Goal: Check status: Check status

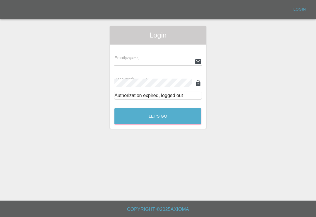
scroll to position [9, 0]
click at [169, 57] on input "text" at bounding box center [154, 61] width 78 height 8
type input "[EMAIL_ADDRESS][DOMAIN_NAME]"
click at [158, 108] on button "Let's Go" at bounding box center [158, 116] width 87 height 16
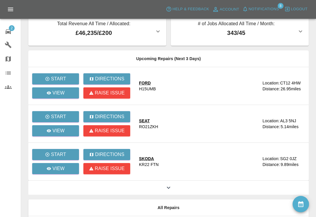
click at [172, 189] on icon at bounding box center [168, 187] width 7 height 7
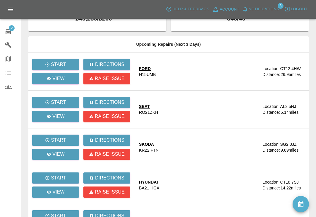
scroll to position [23, 0]
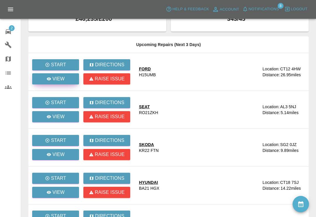
click at [51, 83] on link "View" at bounding box center [55, 78] width 47 height 11
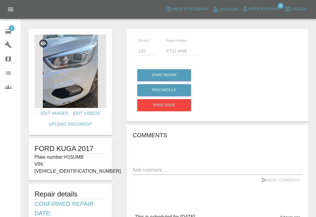
scroll to position [1, 0]
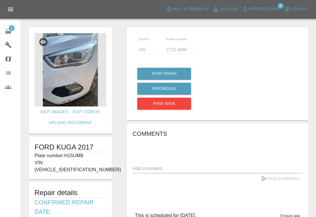
click at [10, 28] on span "2" at bounding box center [12, 28] width 6 height 6
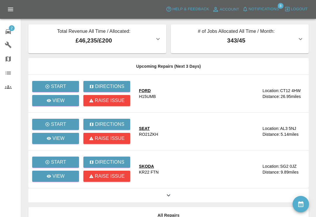
click at [172, 193] on icon at bounding box center [168, 195] width 7 height 7
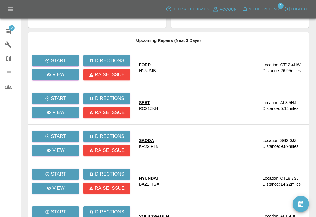
scroll to position [27, 0]
click at [45, 113] on link "View" at bounding box center [55, 112] width 47 height 11
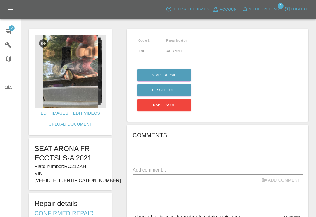
click at [11, 29] on span "2" at bounding box center [12, 28] width 6 height 6
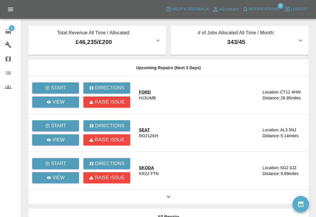
click at [168, 199] on icon at bounding box center [168, 196] width 7 height 7
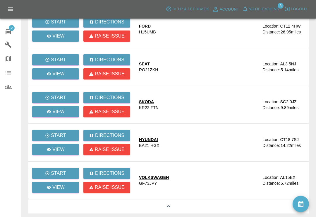
scroll to position [66, 0]
click at [46, 151] on link "View" at bounding box center [55, 149] width 47 height 11
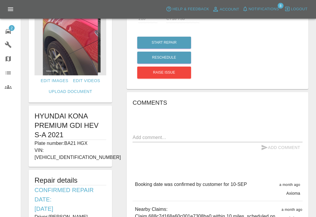
scroll to position [31, 0]
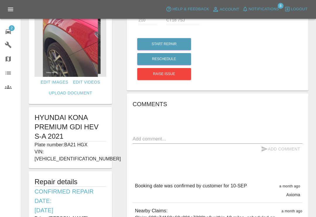
click at [10, 31] on icon at bounding box center [8, 31] width 7 height 7
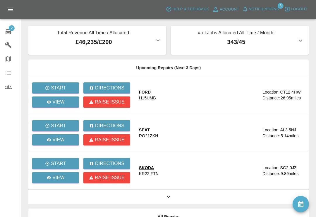
click at [172, 195] on icon at bounding box center [168, 196] width 7 height 7
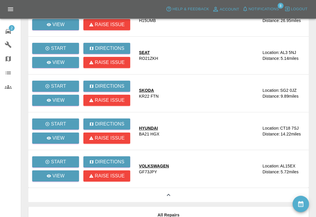
scroll to position [78, 0]
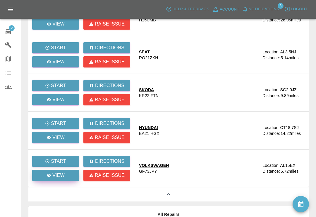
click at [61, 176] on p "View" at bounding box center [58, 175] width 12 height 7
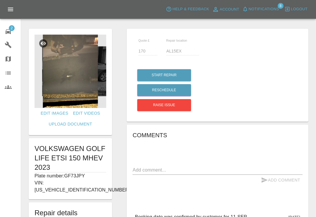
click at [8, 31] on icon at bounding box center [8, 31] width 5 height 5
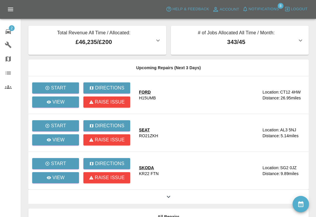
click at [11, 29] on span "2" at bounding box center [12, 28] width 6 height 6
click at [252, 11] on span "Notifications" at bounding box center [264, 9] width 30 height 7
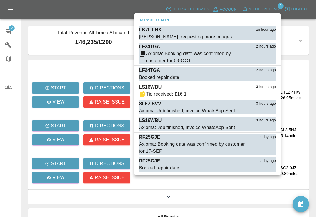
click at [252, 11] on div at bounding box center [158, 108] width 316 height 217
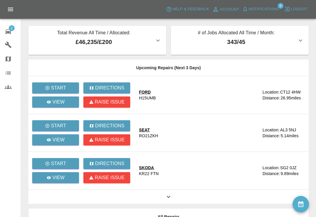
click at [259, 12] on span "Notifications" at bounding box center [264, 9] width 30 height 7
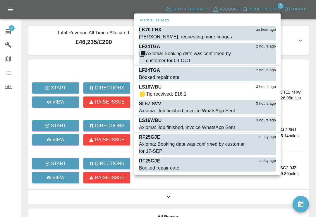
click at [162, 33] on div "LK70 FHX an hour ago" at bounding box center [207, 29] width 137 height 7
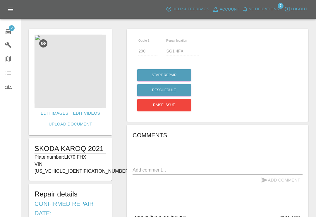
click at [11, 28] on span "2" at bounding box center [12, 28] width 6 height 6
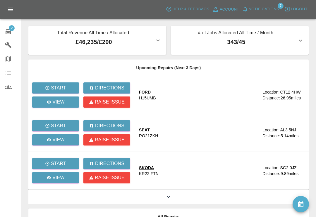
click at [255, 3] on div "Axioma Help & Feedback Account Notifications 7 Logout" at bounding box center [158, 9] width 316 height 19
click at [263, 11] on span "Notifications" at bounding box center [264, 9] width 30 height 7
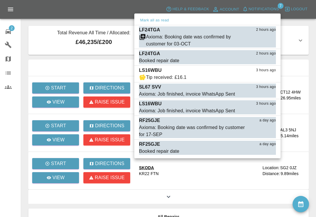
click at [268, 80] on button "Mark as read" at bounding box center [263, 77] width 26 height 7
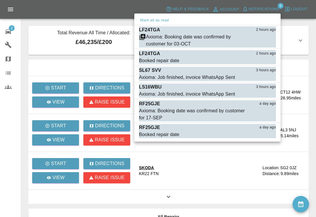
click at [269, 77] on button "Mark as read" at bounding box center [263, 77] width 26 height 7
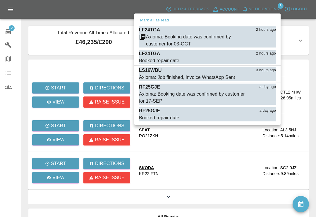
click at [266, 79] on button "Mark as read" at bounding box center [263, 77] width 26 height 7
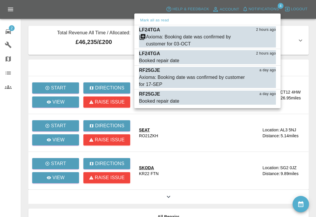
click at [159, 78] on div "Axioma: Booking date was confirmed by customer for 17-SEP" at bounding box center [193, 81] width 108 height 14
click at [158, 78] on div "Axioma: Booking date was confirmed by customer for 17-SEP" at bounding box center [193, 81] width 108 height 14
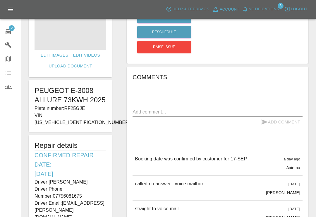
scroll to position [57, 0]
